Goal: Information Seeking & Learning: Learn about a topic

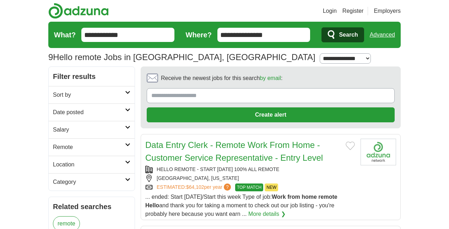
click at [203, 156] on link "Data Entry Clerk - Remote Work From Home - Customer Service Representative - En…" at bounding box center [234, 151] width 178 height 22
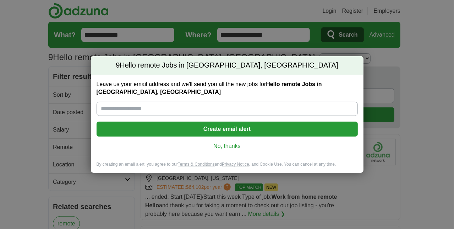
click at [224, 145] on link "No, thanks" at bounding box center [227, 146] width 250 height 8
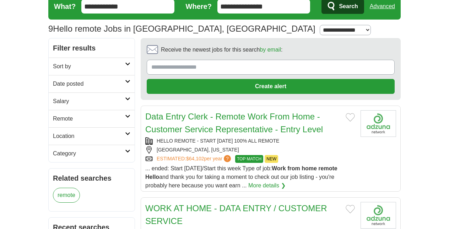
scroll to position [107, 0]
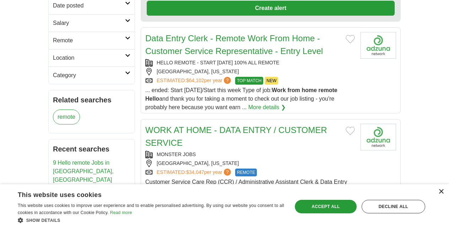
click at [440, 191] on div "×" at bounding box center [440, 191] width 5 height 5
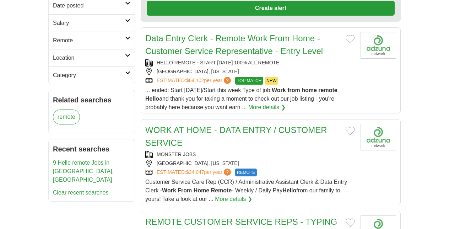
click at [255, 105] on link "More details ❯" at bounding box center [266, 107] width 37 height 9
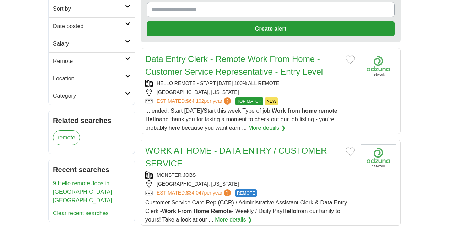
scroll to position [71, 0]
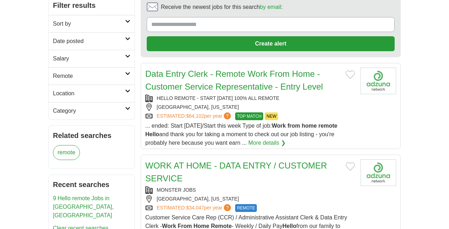
click at [248, 140] on link "More details ❯" at bounding box center [266, 142] width 37 height 9
click at [248, 139] on link "More details ❯" at bounding box center [266, 142] width 37 height 9
drag, startPoint x: 156, startPoint y: 94, endPoint x: 281, endPoint y: 96, distance: 125.0
click at [281, 96] on div "HELLO REMOTE - START [DATE] 100% ALL REMOTE" at bounding box center [250, 97] width 210 height 7
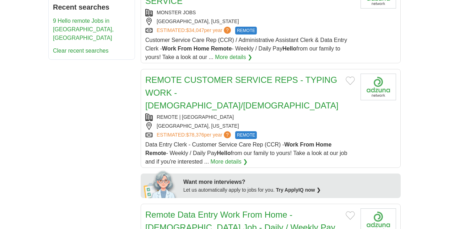
scroll to position [249, 0]
click at [216, 86] on link "REMOTE CUSTOMER SERVICE REPS - TYPING WORK - [DEMOGRAPHIC_DATA]/[DEMOGRAPHIC_DA…" at bounding box center [241, 92] width 193 height 35
click at [186, 131] on link "ESTIMATED: $78,376 per year ?" at bounding box center [195, 135] width 76 height 8
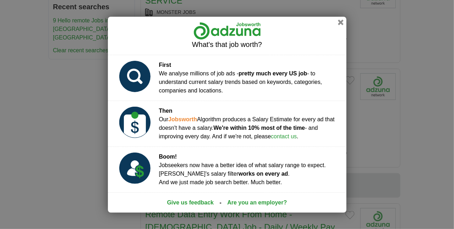
click at [341, 24] on button "button" at bounding box center [341, 23] width 6 height 6
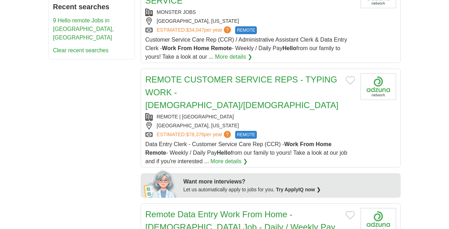
click at [212, 78] on link "REMOTE CUSTOMER SERVICE REPS - TYPING WORK - [DEMOGRAPHIC_DATA]/[DEMOGRAPHIC_DA…" at bounding box center [241, 92] width 193 height 35
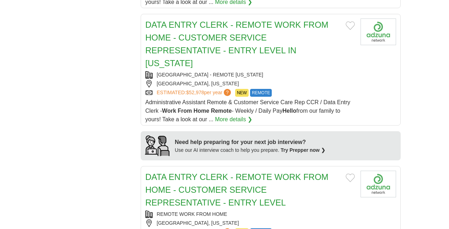
scroll to position [675, 0]
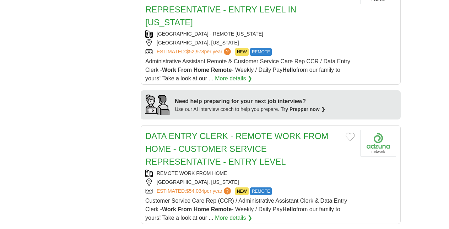
click at [210, 131] on link "DATA ENTRY CLERK - REMOTE WORK FROM HOME - CUSTOMER SERVICE REPRESENTATIVE - EN…" at bounding box center [236, 148] width 183 height 35
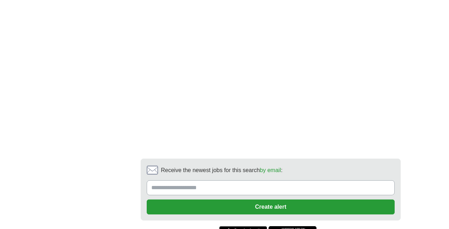
scroll to position [1314, 0]
